Goal: Information Seeking & Learning: Learn about a topic

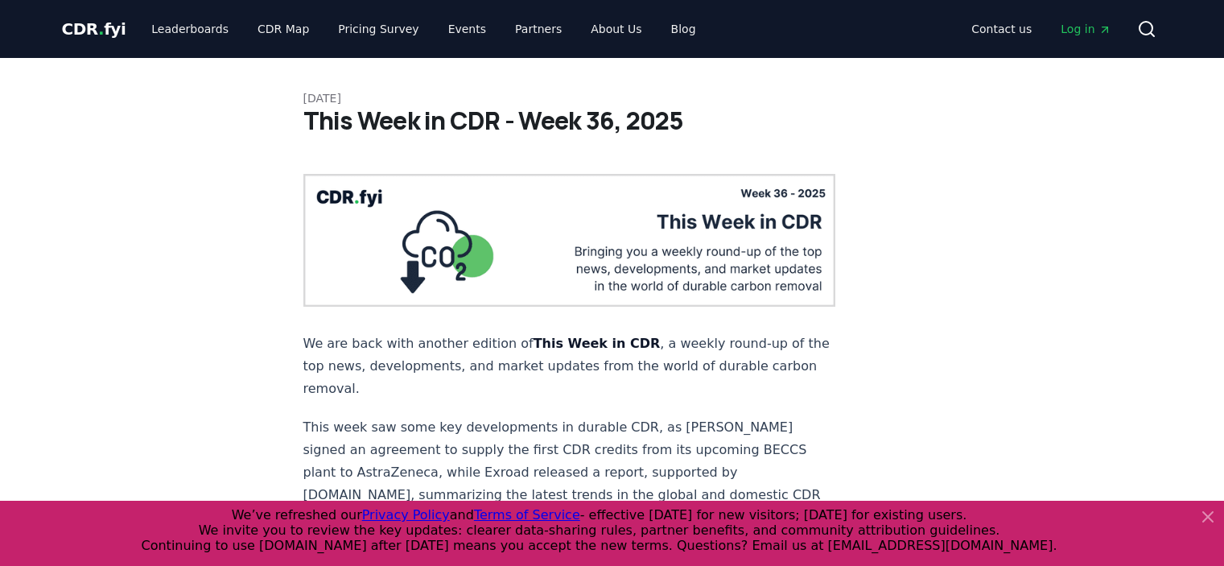
scroll to position [483, 0]
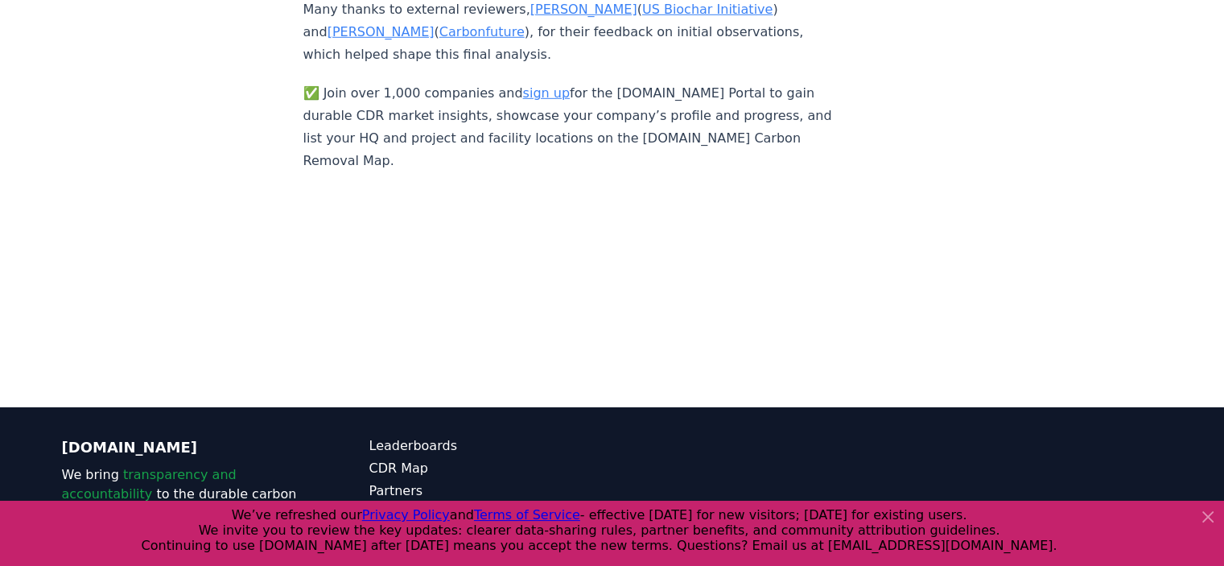
scroll to position [10996, 0]
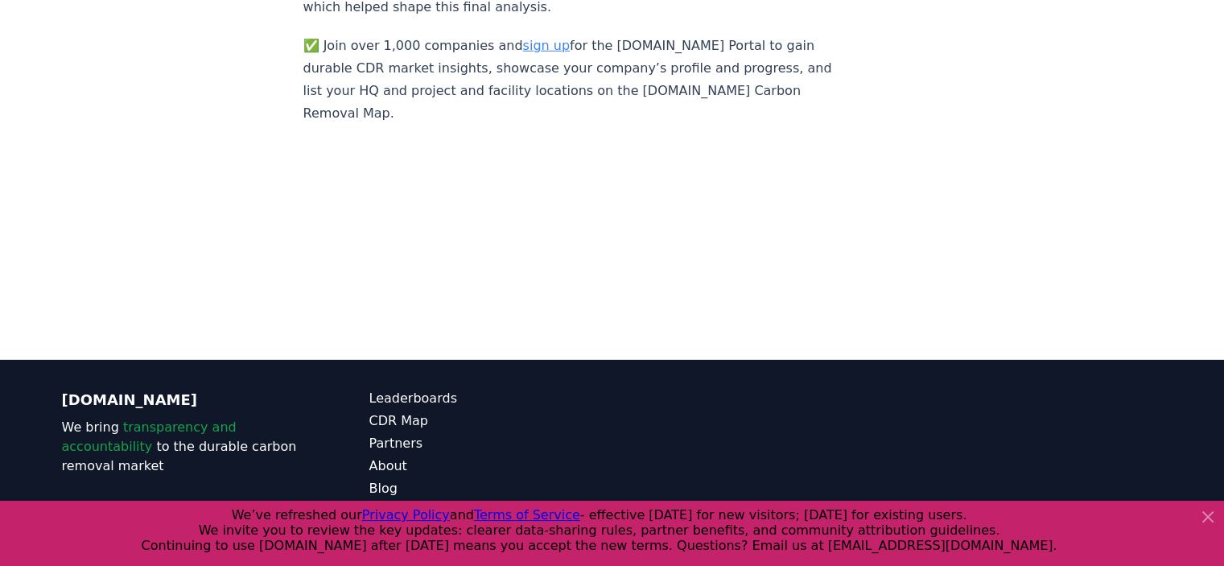
scroll to position [10641, 0]
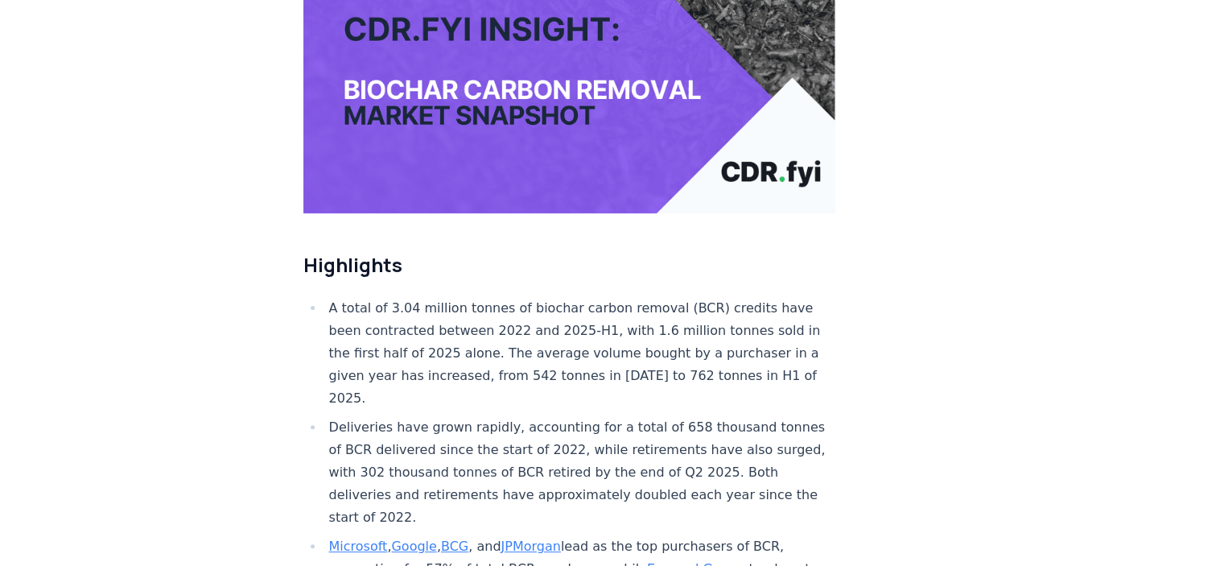
scroll to position [483, 0]
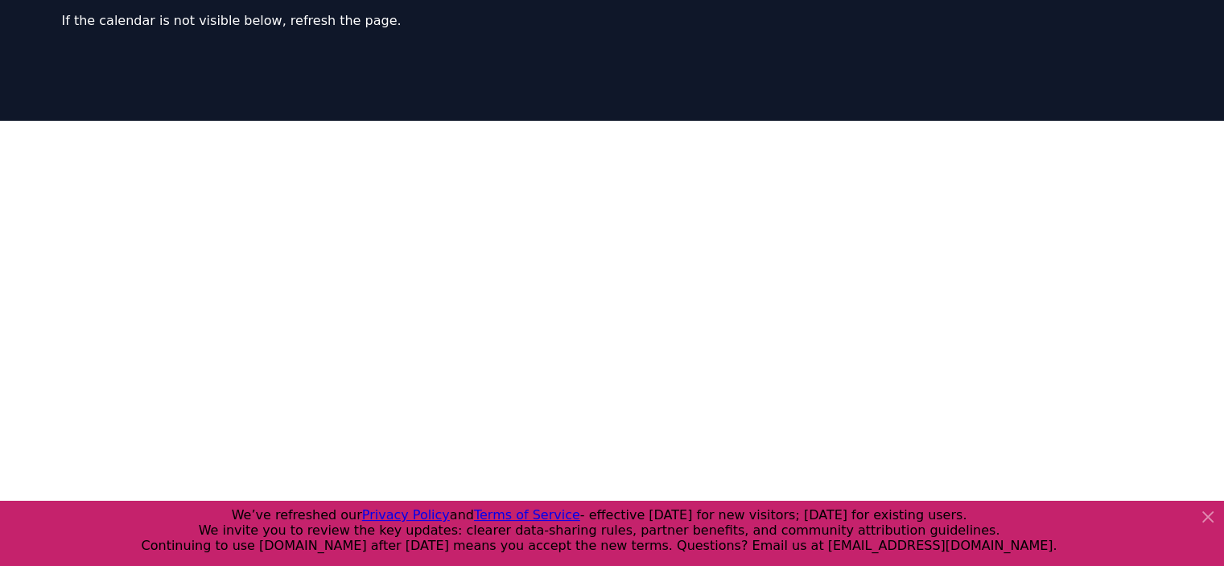
scroll to position [402, 0]
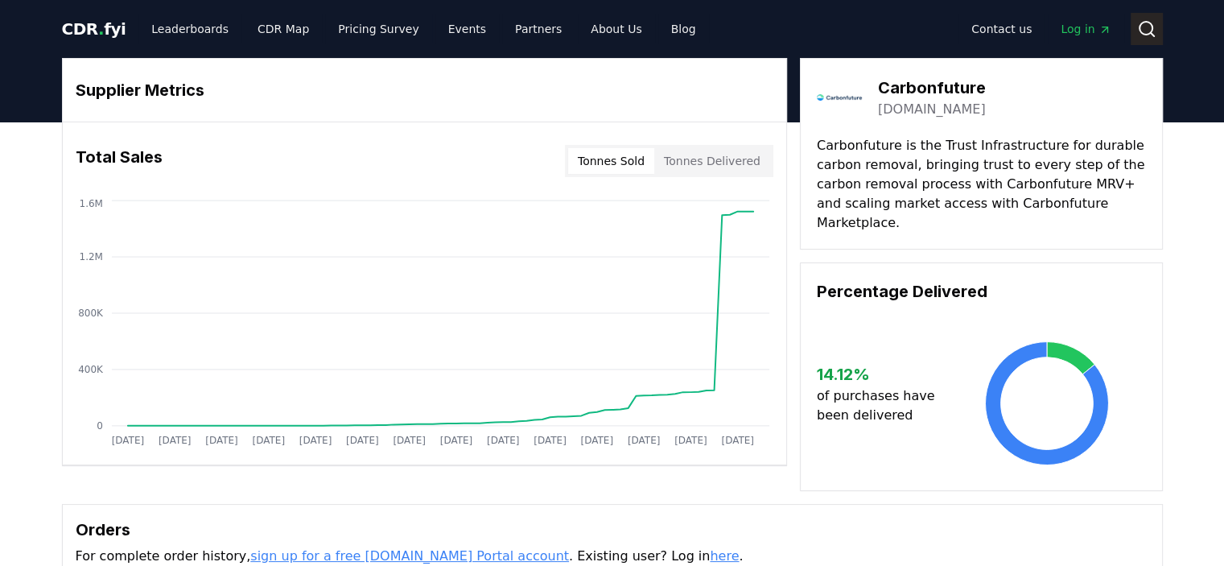
click at [1155, 34] on icon at bounding box center [1146, 28] width 19 height 19
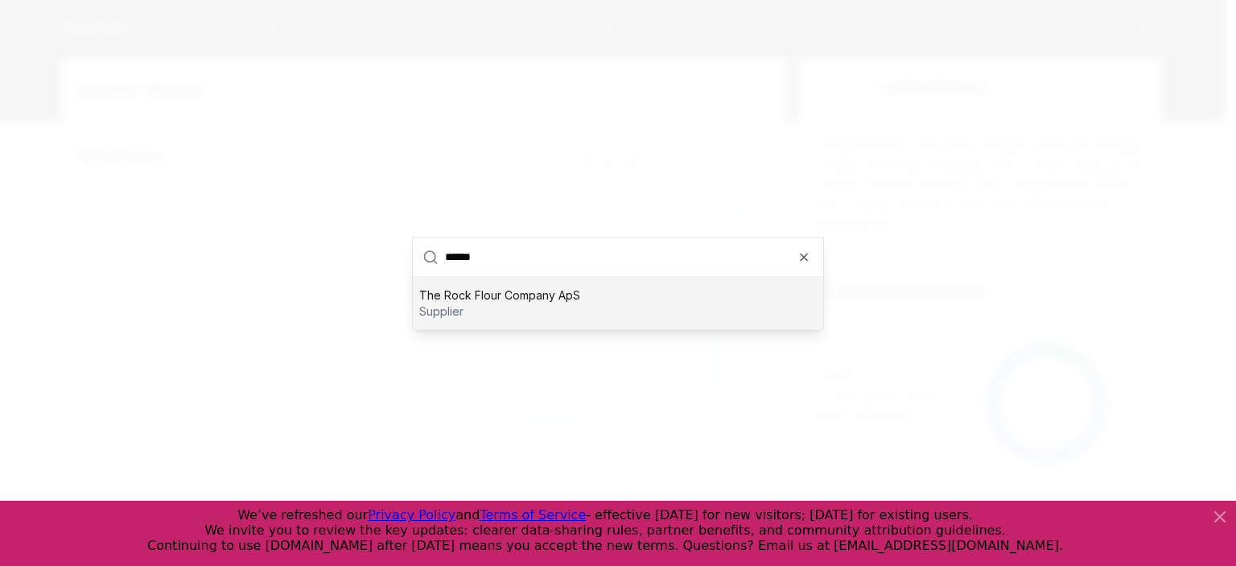
type input "******"
click at [512, 315] on p "supplier" at bounding box center [499, 311] width 161 height 16
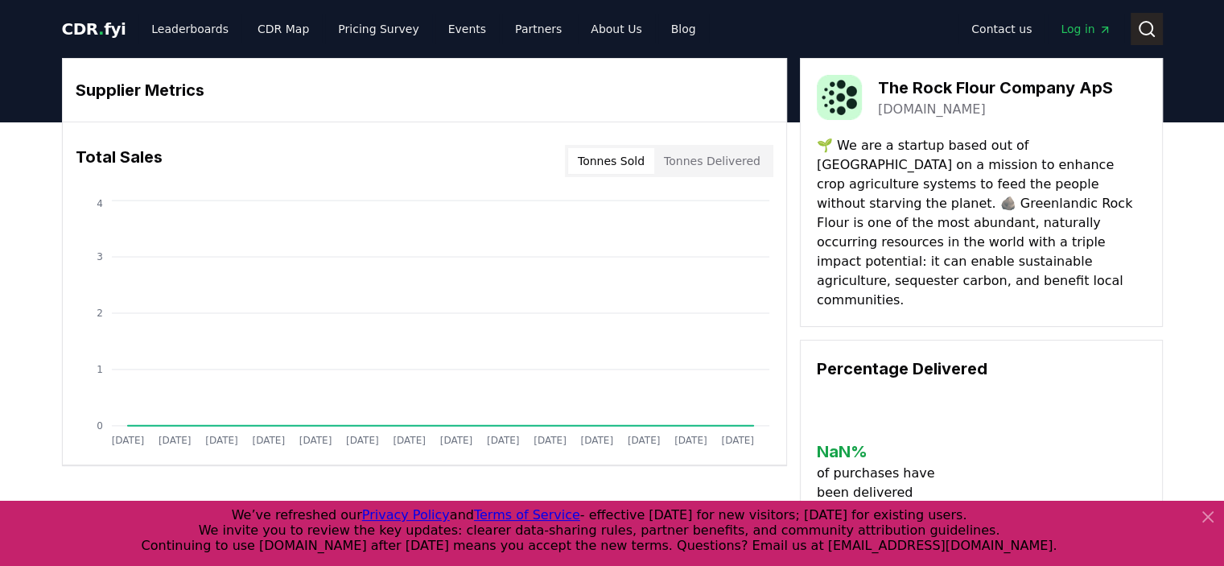
click at [1152, 36] on icon at bounding box center [1151, 34] width 3 height 3
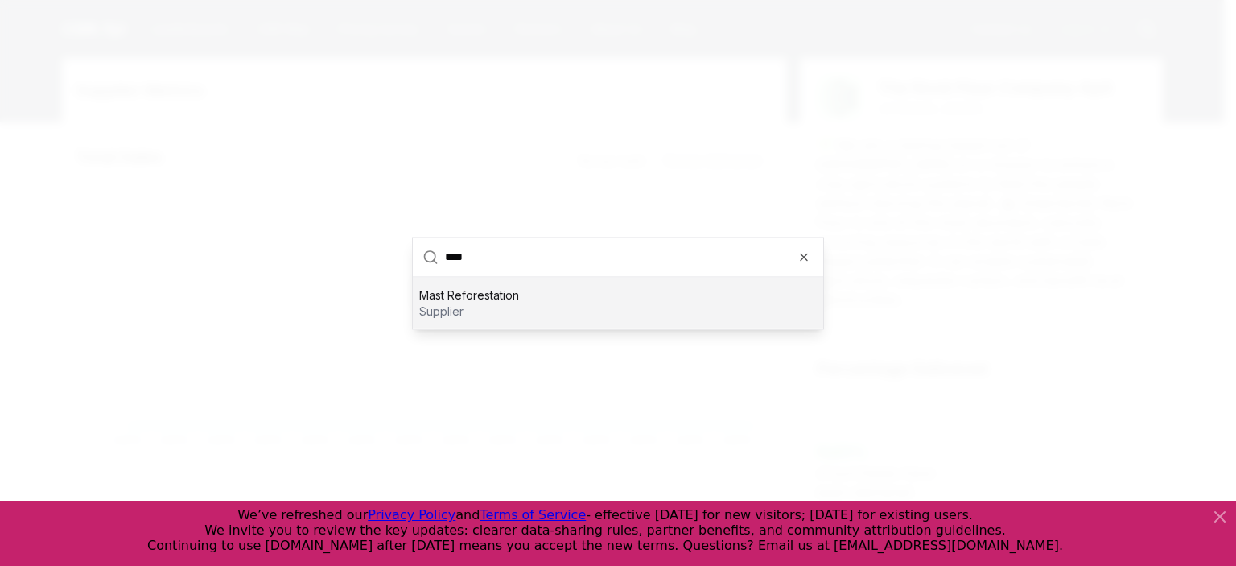
type input "****"
click at [488, 305] on p "supplier" at bounding box center [469, 311] width 100 height 16
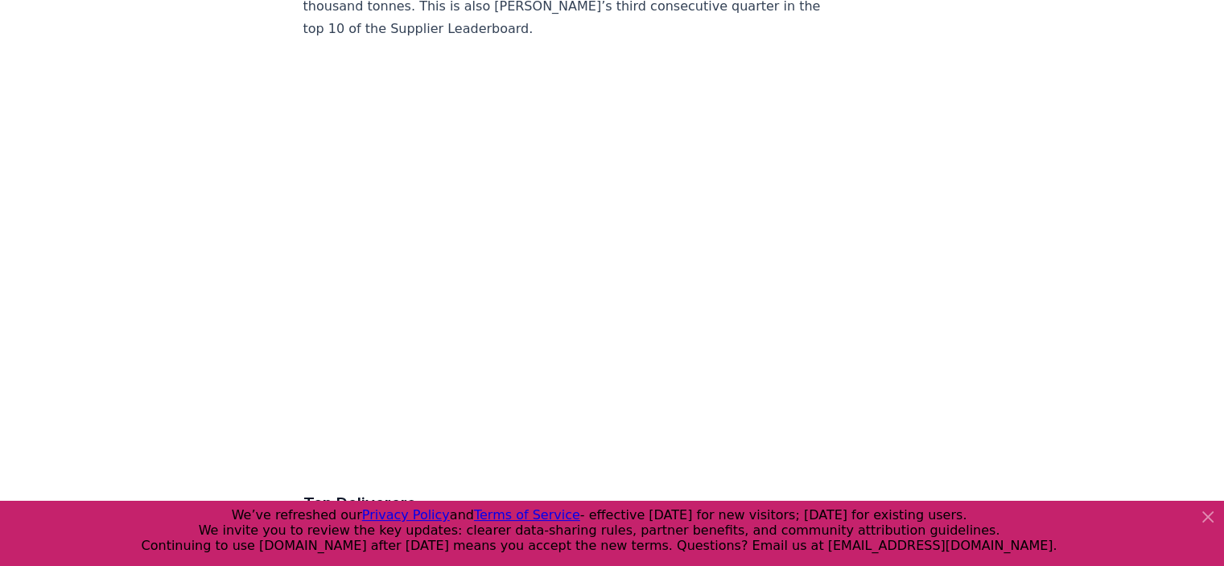
scroll to position [6280, 0]
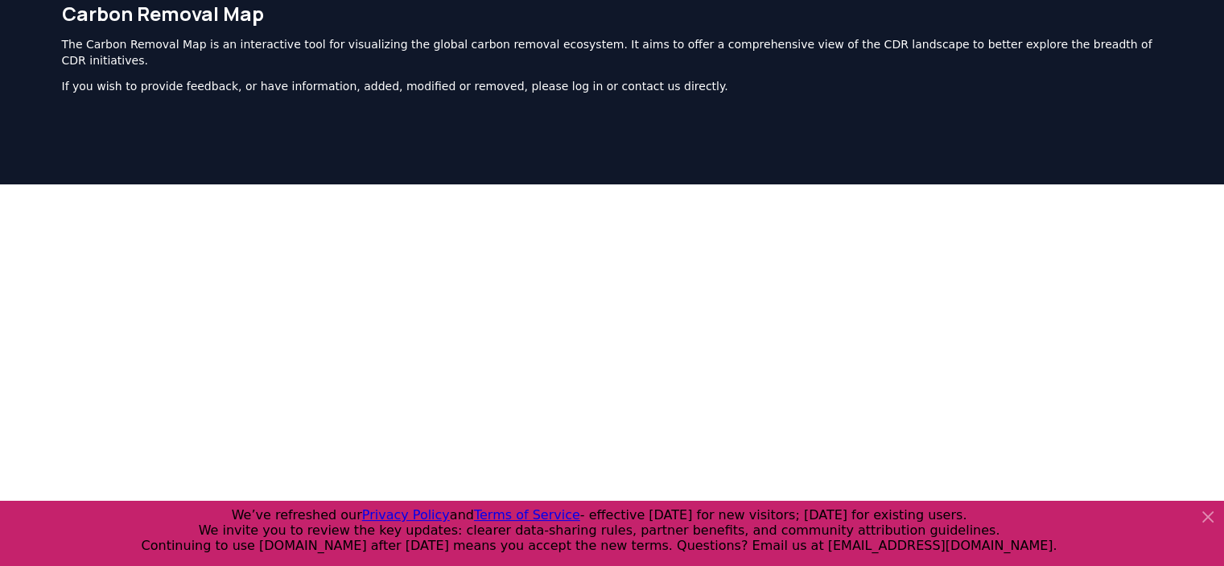
scroll to position [161, 0]
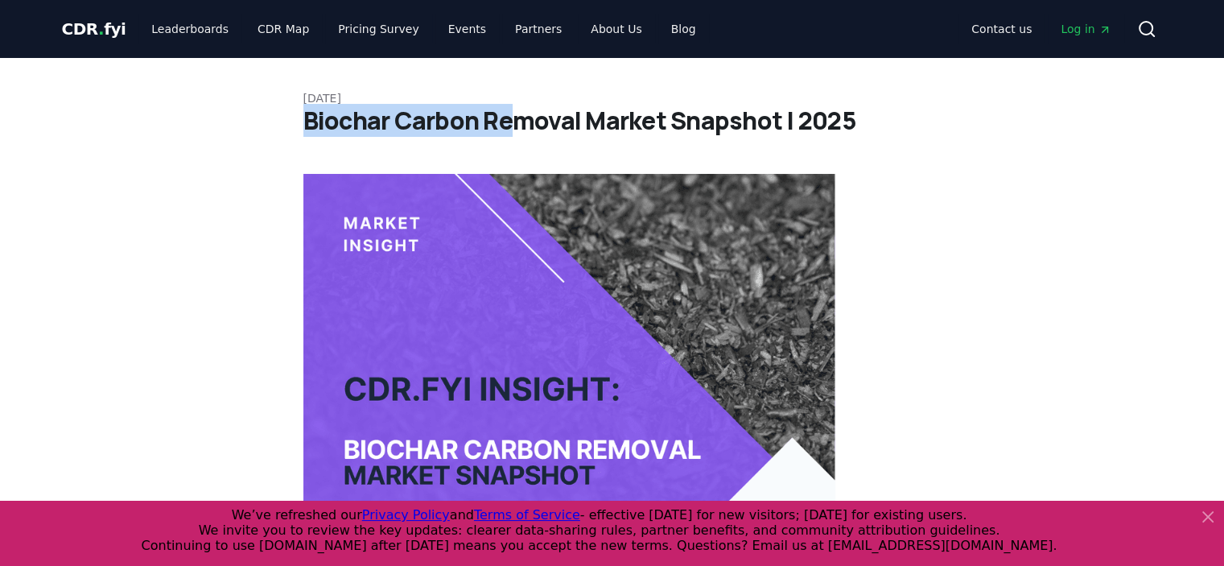
drag, startPoint x: 299, startPoint y: 121, endPoint x: 505, endPoint y: 115, distance: 206.9
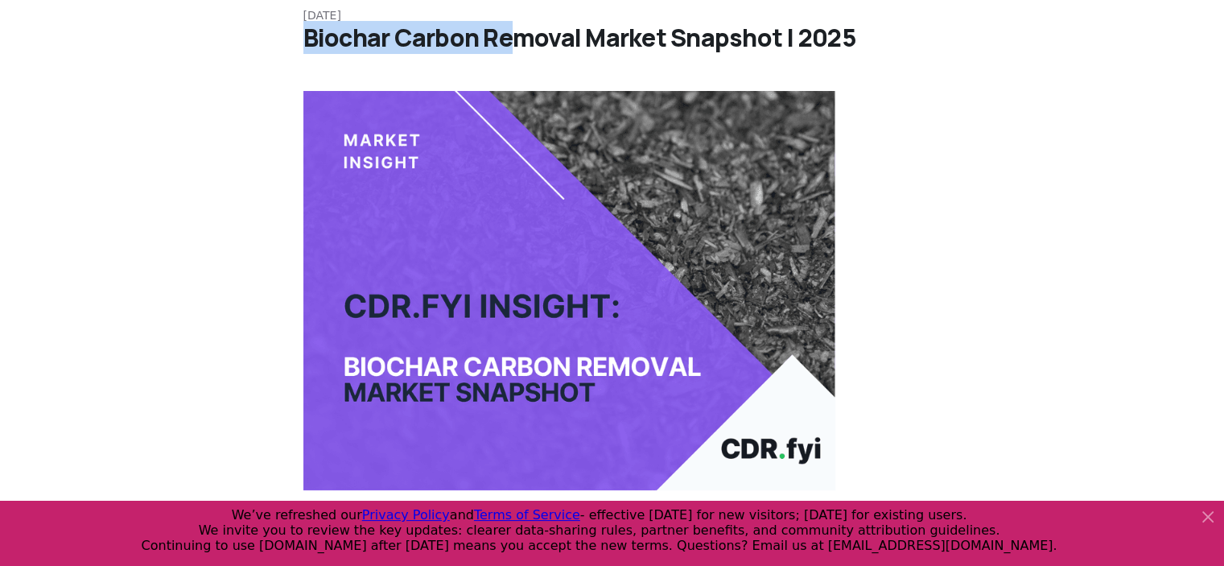
scroll to position [80, 0]
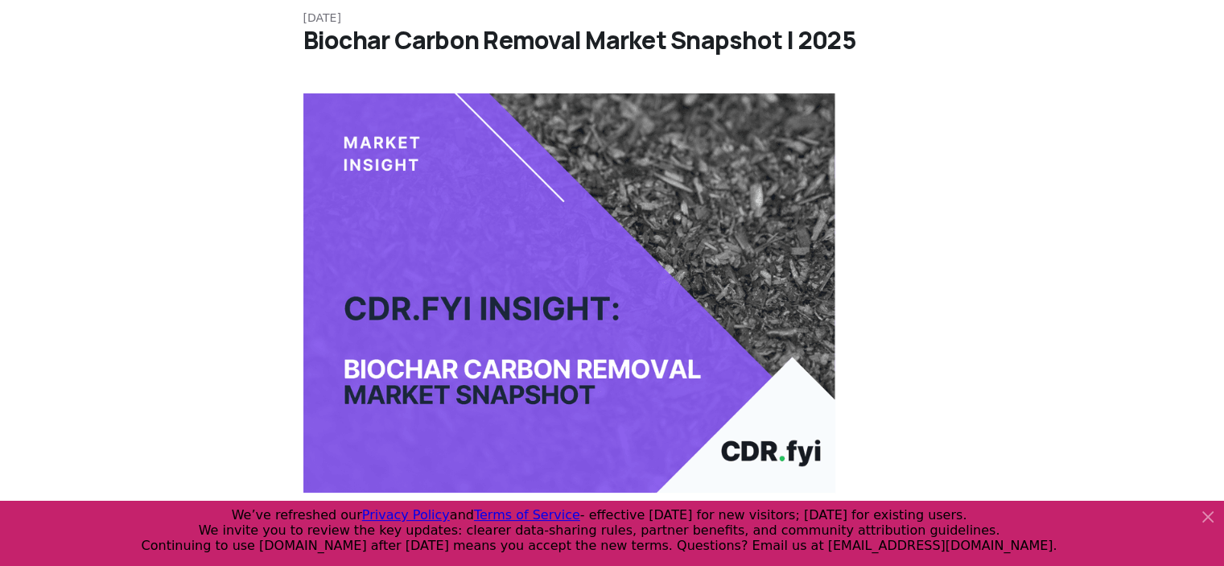
click at [628, 43] on h1 "Biochar Carbon Removal Market Snapshot | 2025" at bounding box center [612, 40] width 618 height 29
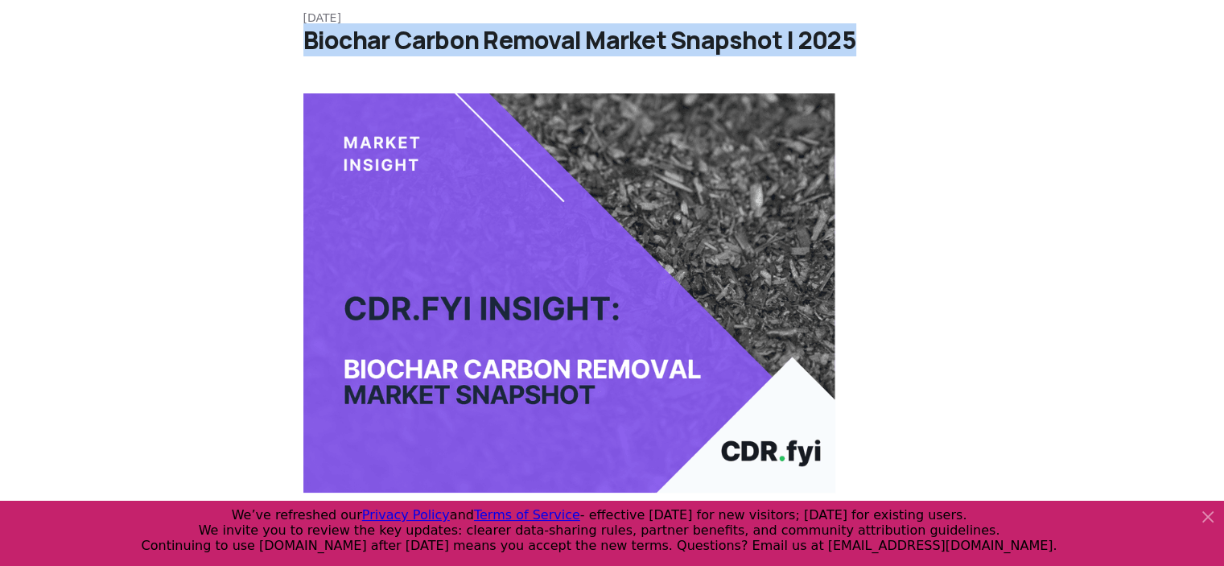
drag, startPoint x: 304, startPoint y: 42, endPoint x: 850, endPoint y: 32, distance: 545.7
click at [850, 32] on h1 "Biochar Carbon Removal Market Snapshot | 2025" at bounding box center [612, 40] width 618 height 29
copy h1 "Biochar Carbon Removal Market Snapshot | 2025"
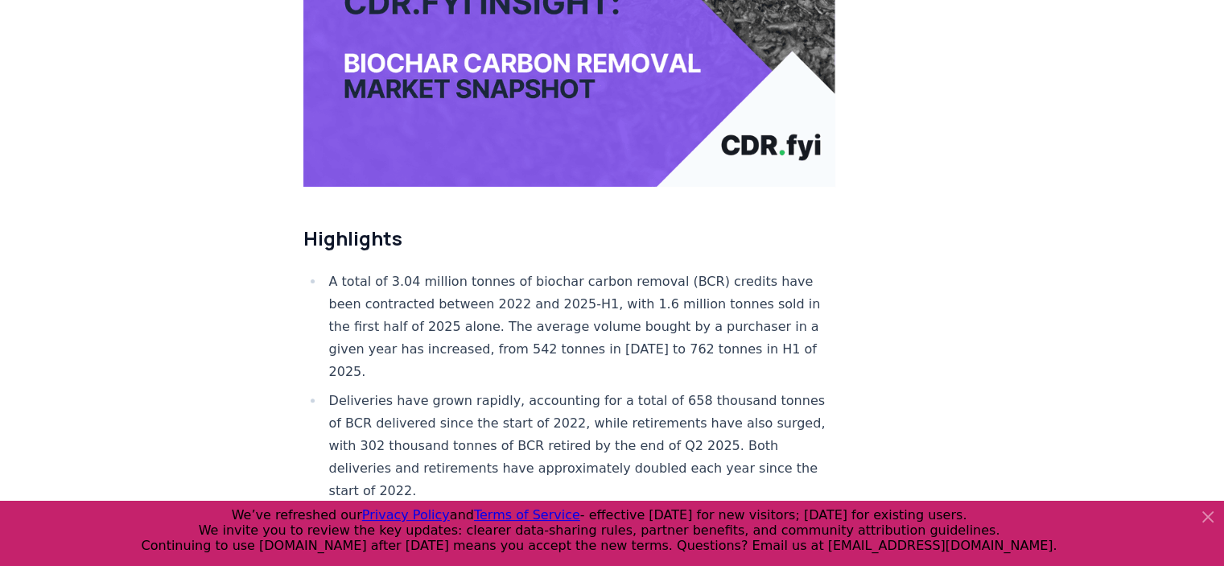
scroll to position [402, 0]
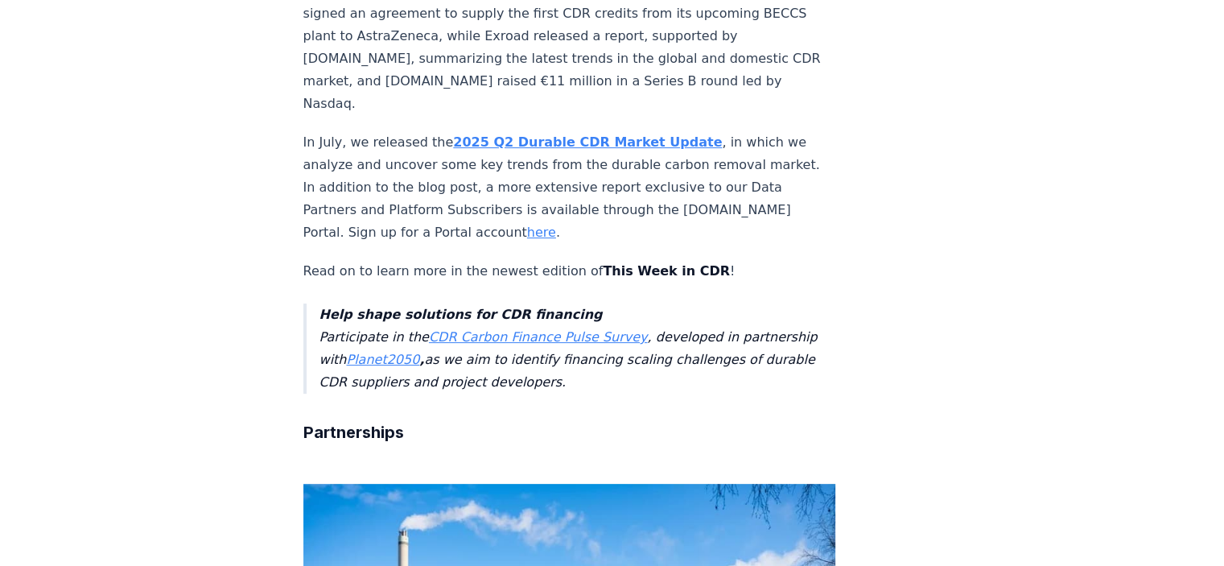
scroll to position [322, 0]
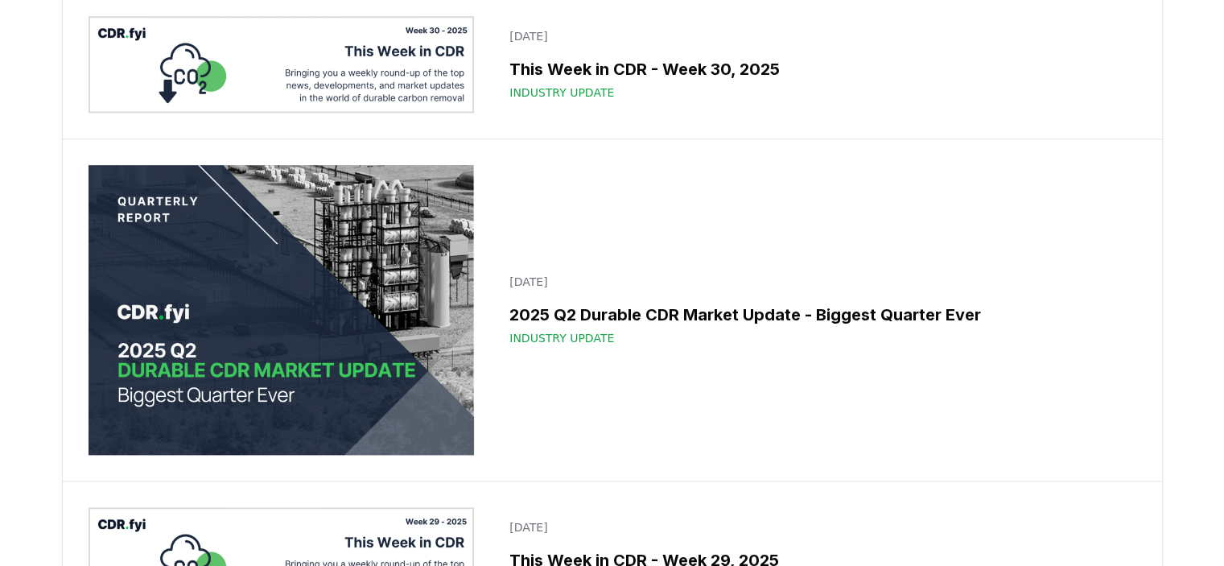
scroll to position [1970, 0]
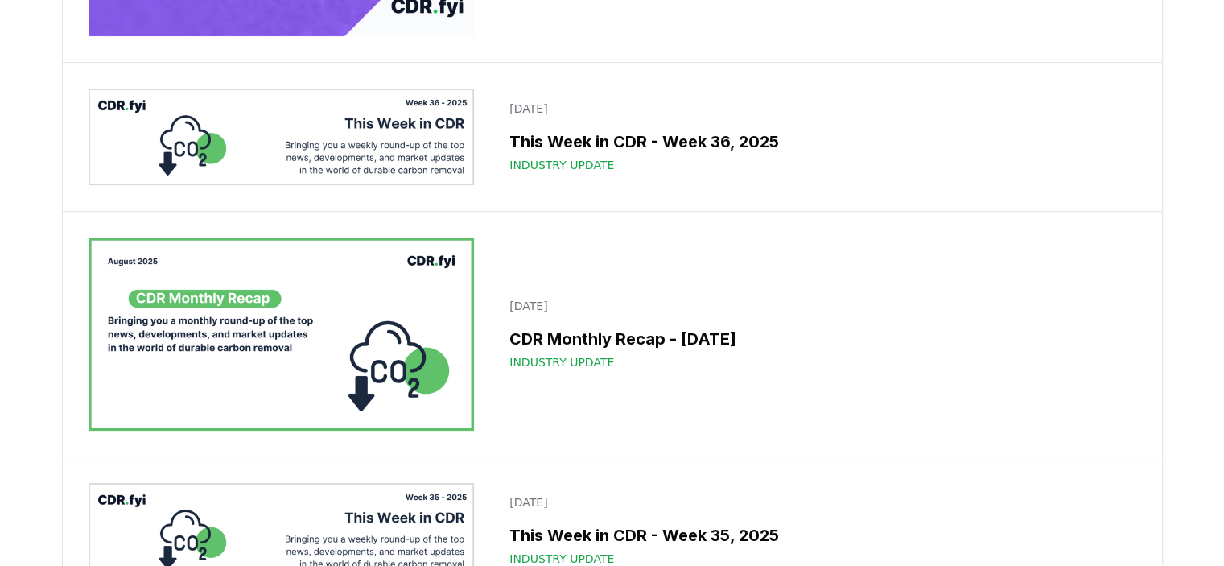
scroll to position [161, 0]
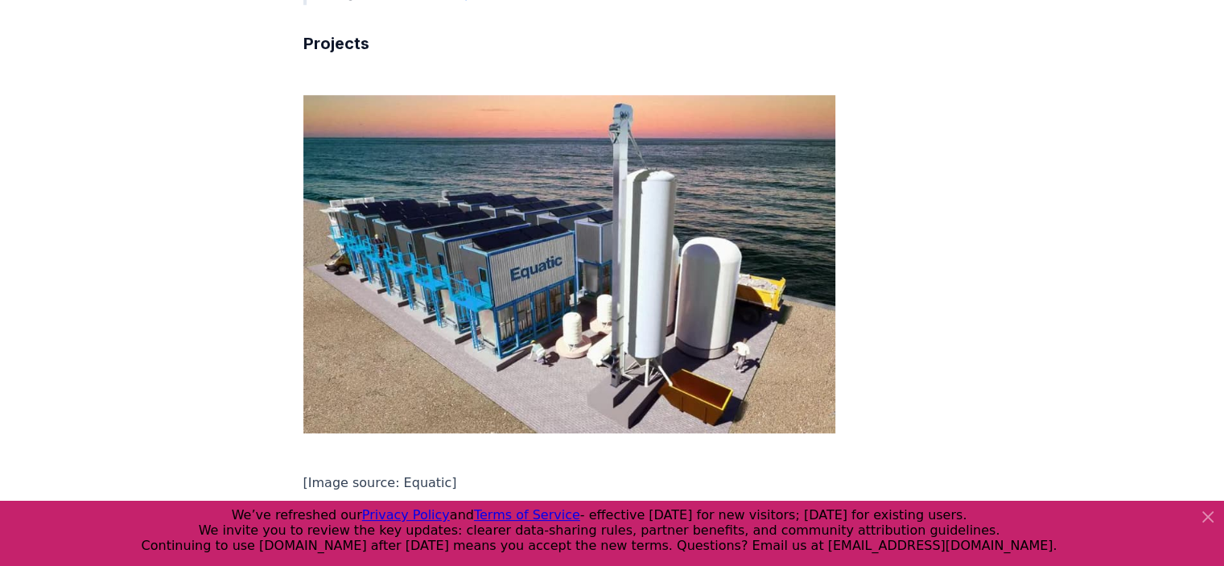
scroll to position [1770, 0]
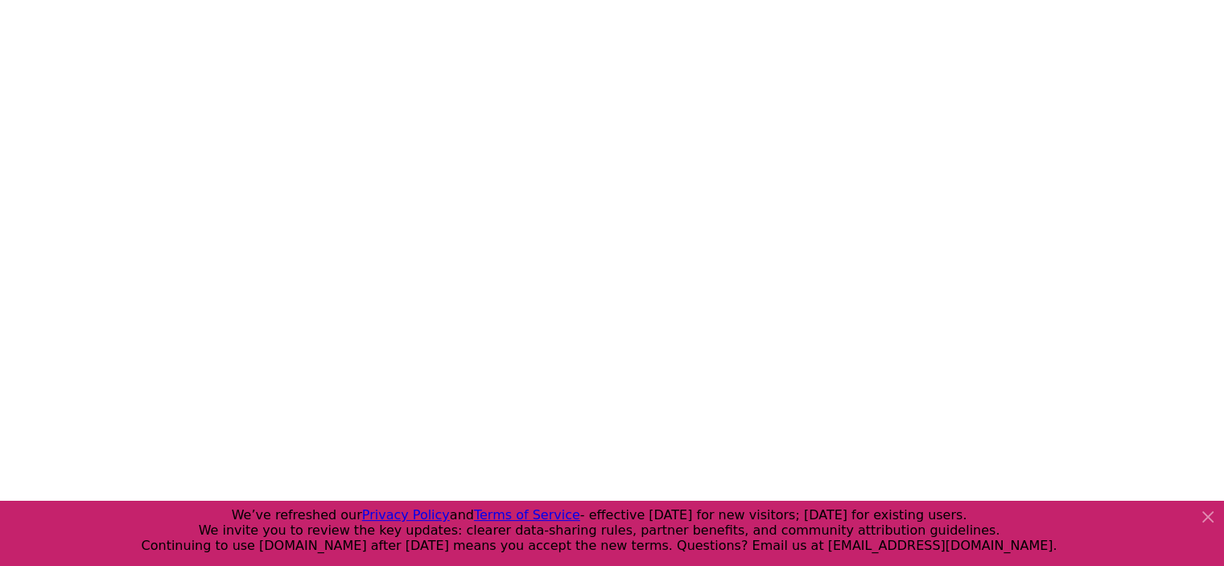
scroll to position [1036, 0]
